Goal: Check status

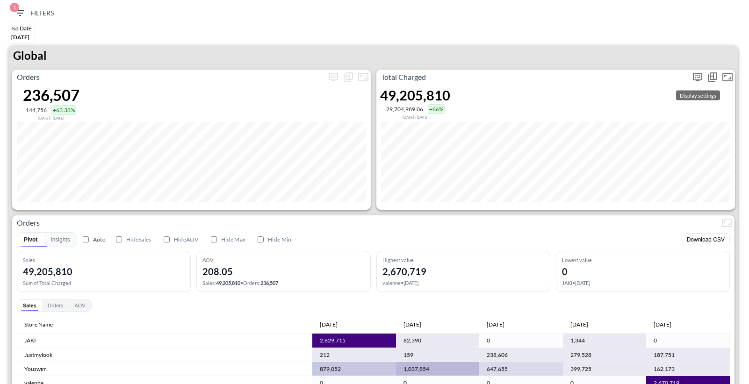
click at [698, 78] on icon "more" at bounding box center [697, 76] width 11 height 11
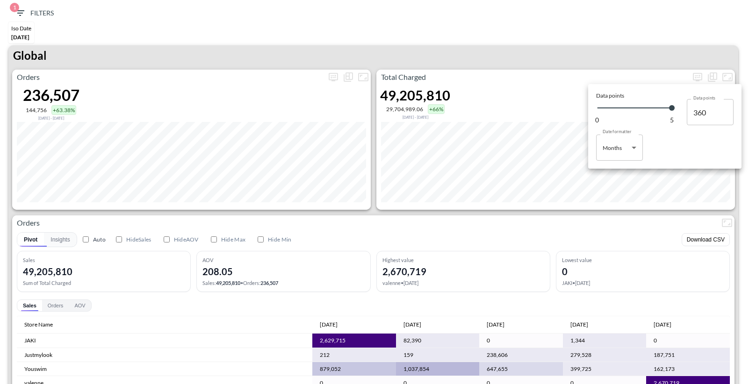
click at [624, 149] on body "BI.P.EYE, Interactive Analytics Dashboards 1 Filters Iso Date [DATE] Global Ord…" at bounding box center [374, 192] width 749 height 384
click at [611, 167] on li "Days" at bounding box center [619, 171] width 47 height 14
type input "Days"
type input "147"
click at [572, 47] on div at bounding box center [374, 192] width 749 height 384
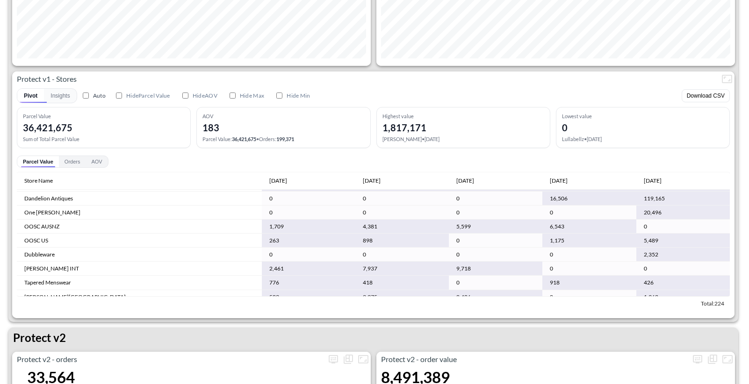
scroll to position [1788, 0]
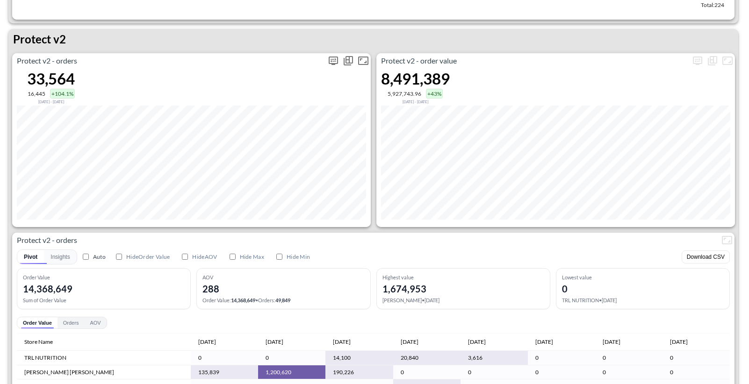
click at [330, 63] on icon "more" at bounding box center [332, 61] width 9 height 8
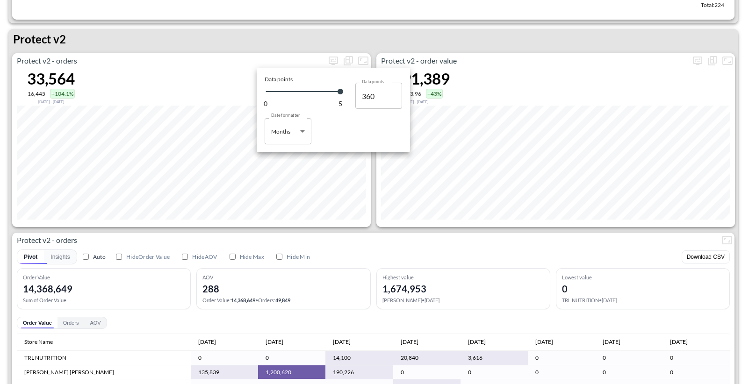
click at [300, 137] on body "BI.P.EYE, Interactive Analytics Dashboards 1 Filters Iso Date [DATE] Global Ord…" at bounding box center [374, 192] width 749 height 384
click at [283, 155] on div "Days" at bounding box center [278, 155] width 12 height 8
type input "Days"
type input "147"
click at [383, 221] on div at bounding box center [374, 192] width 749 height 384
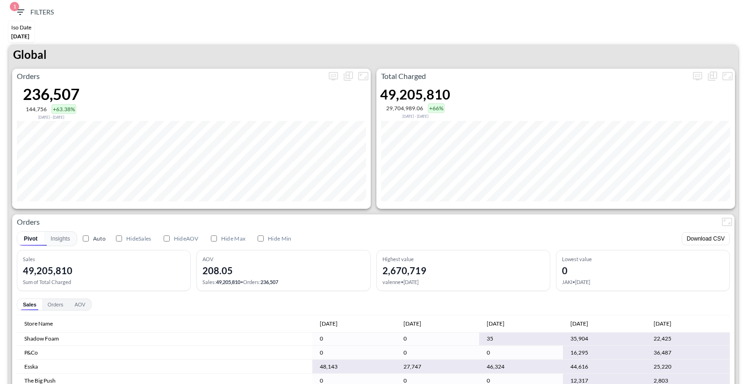
scroll to position [0, 0]
